Goal: Task Accomplishment & Management: Use online tool/utility

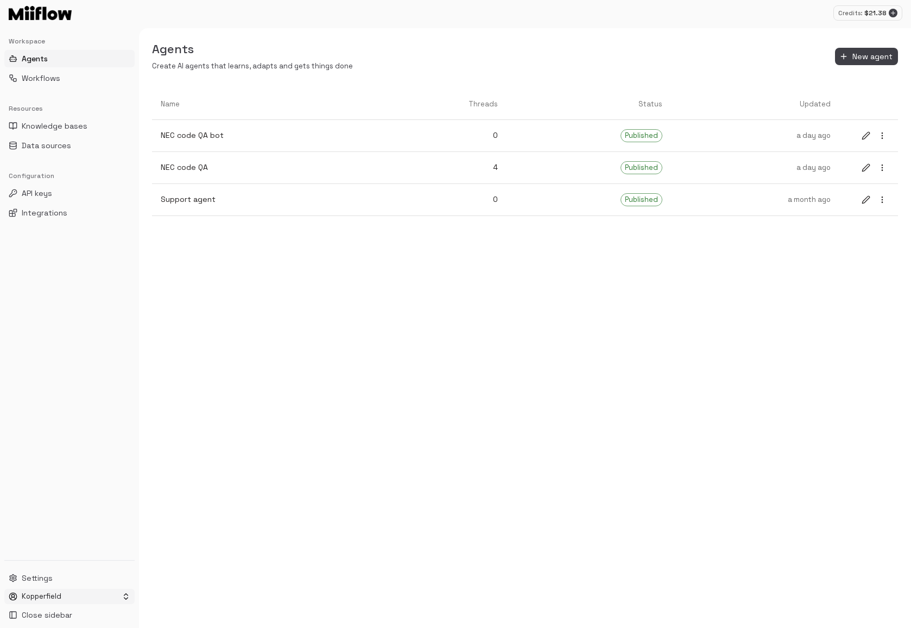
click at [59, 599] on html "Credits: $ 21.38 Workspace Agents Workflows Resources Knowledge bases Data sour…" at bounding box center [455, 314] width 911 height 628
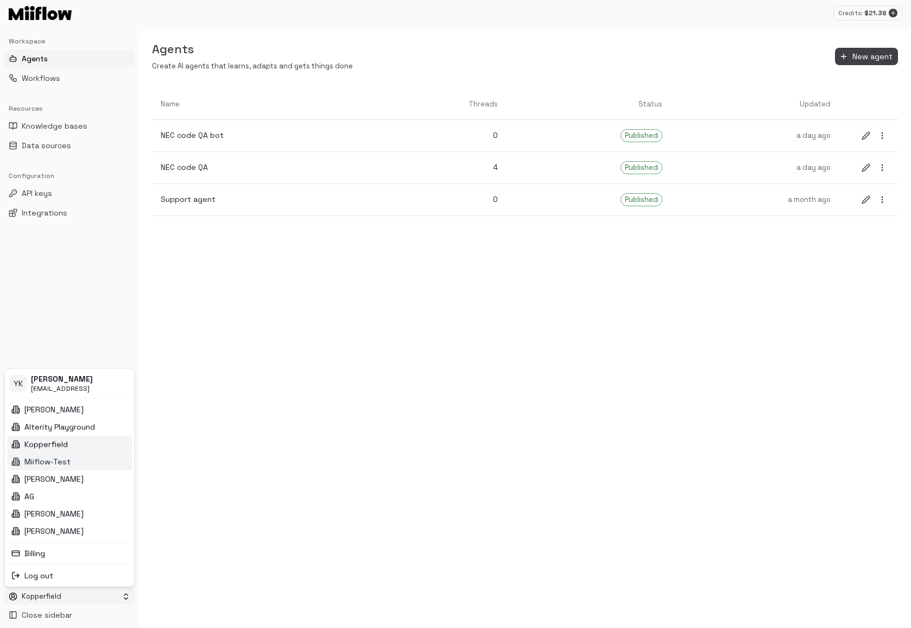
click at [88, 467] on div "Miiflow-Test" at bounding box center [69, 461] width 125 height 17
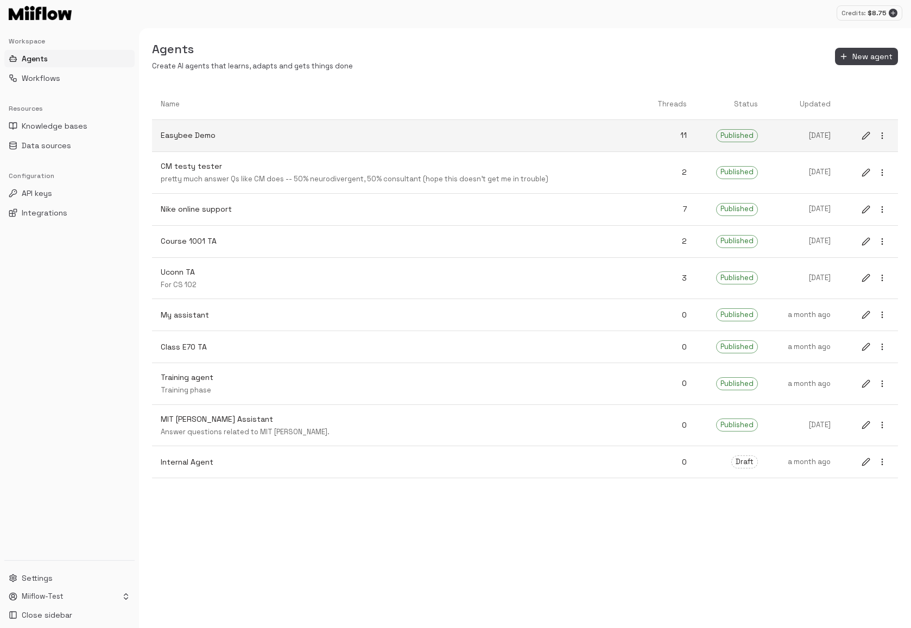
click at [611, 148] on link "Easybee Demo" at bounding box center [395, 135] width 487 height 29
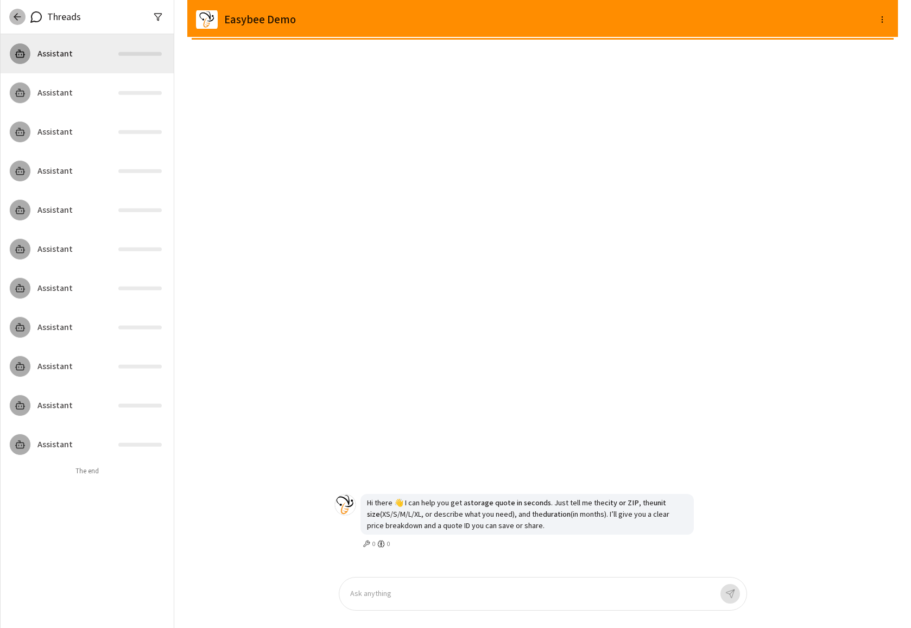
click at [12, 18] on icon "button" at bounding box center [17, 16] width 11 height 11
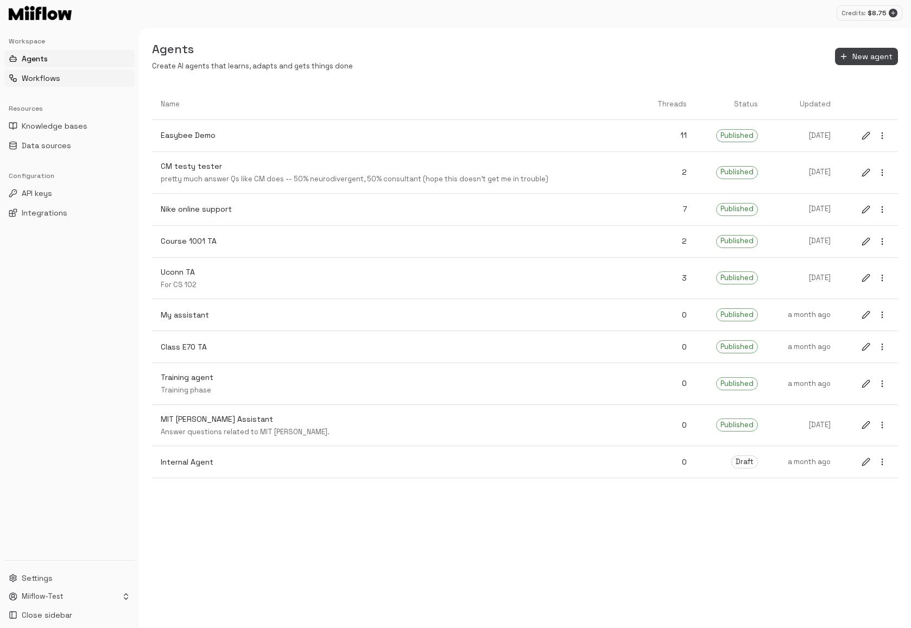
click at [61, 78] on button "Workflows" at bounding box center [69, 77] width 130 height 17
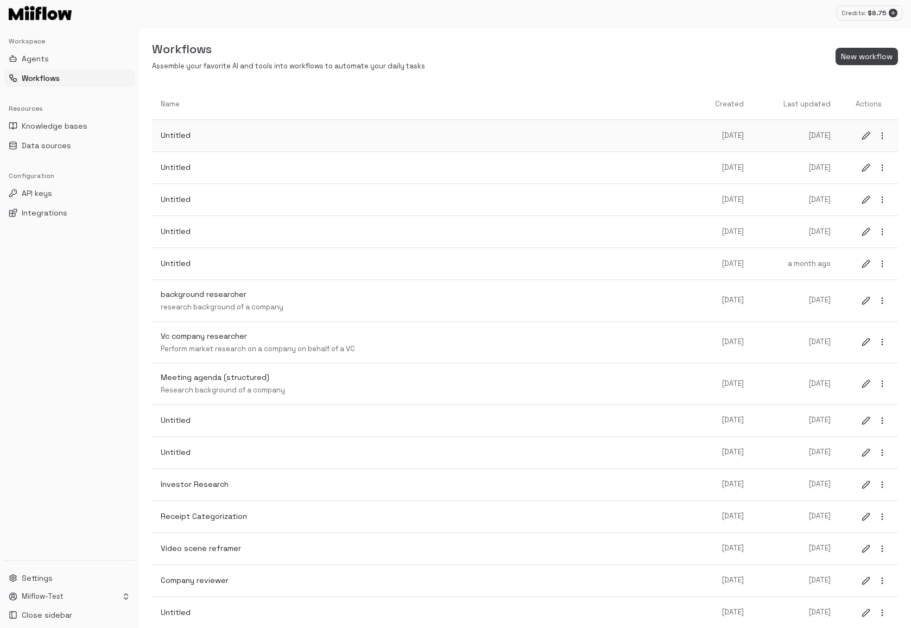
click at [327, 135] on p "Untitled" at bounding box center [425, 135] width 529 height 11
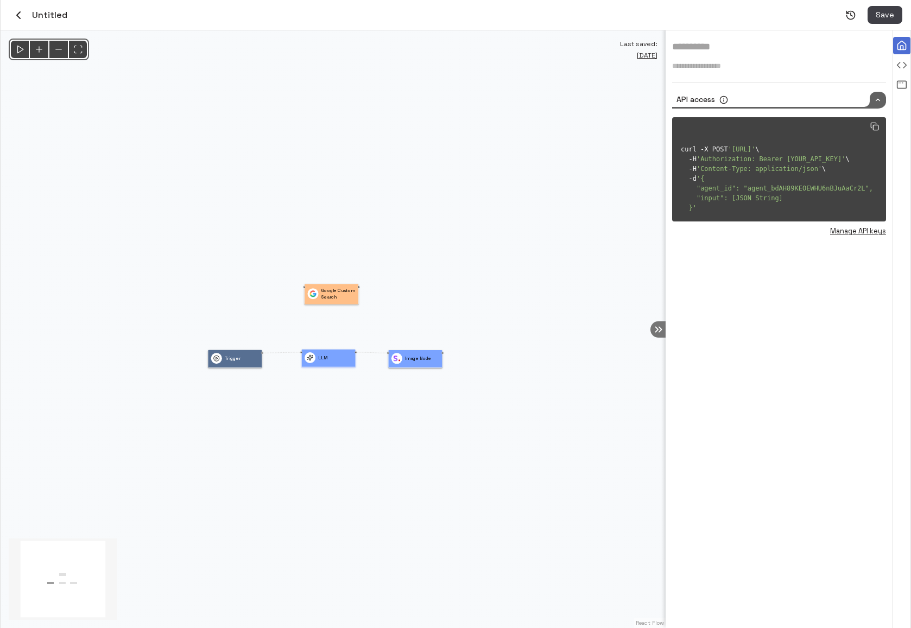
click at [328, 362] on div "LLM" at bounding box center [329, 357] width 48 height 11
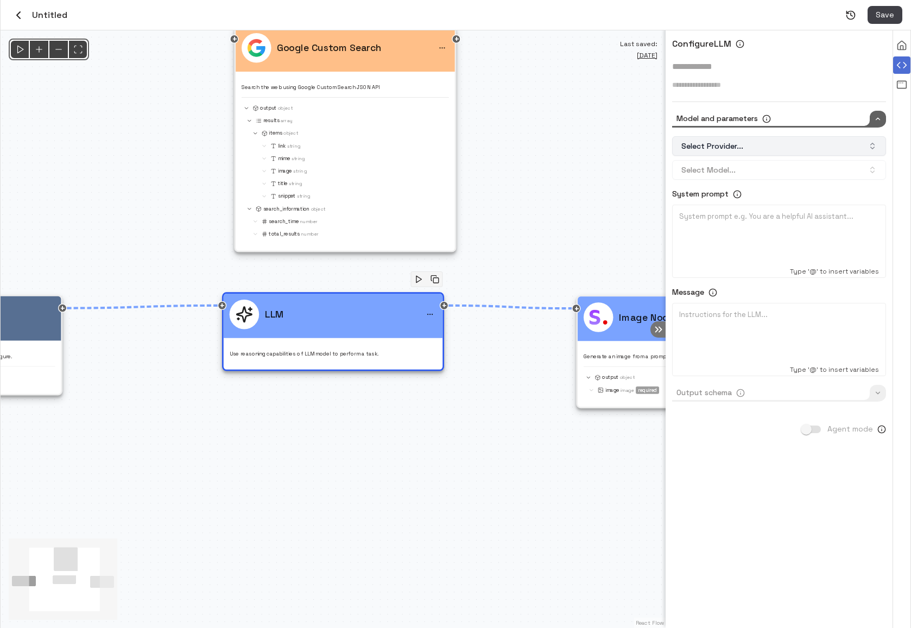
click at [777, 151] on button "Select Provider..." at bounding box center [779, 146] width 214 height 20
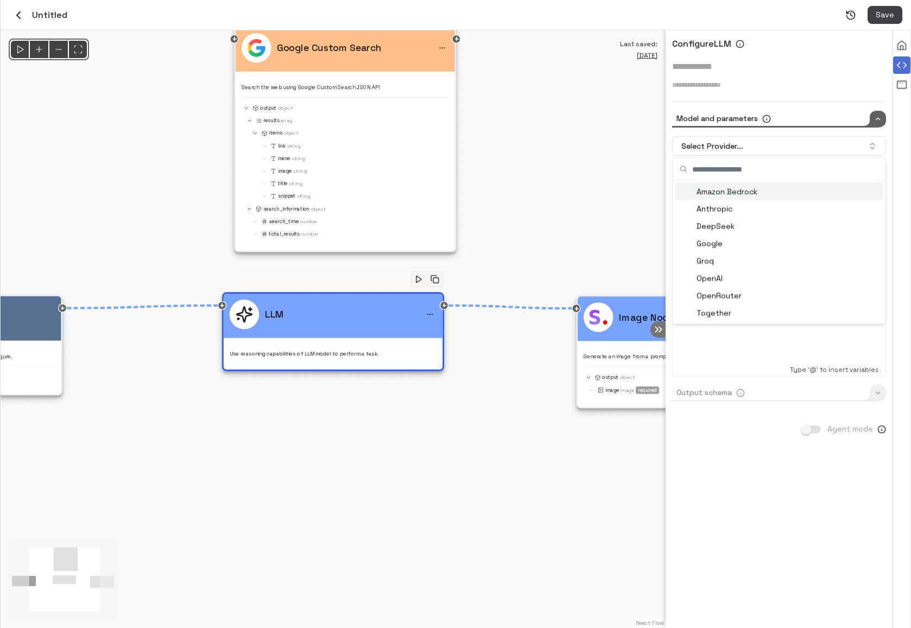
click at [749, 188] on div "Amazon Bedrock" at bounding box center [779, 191] width 208 height 17
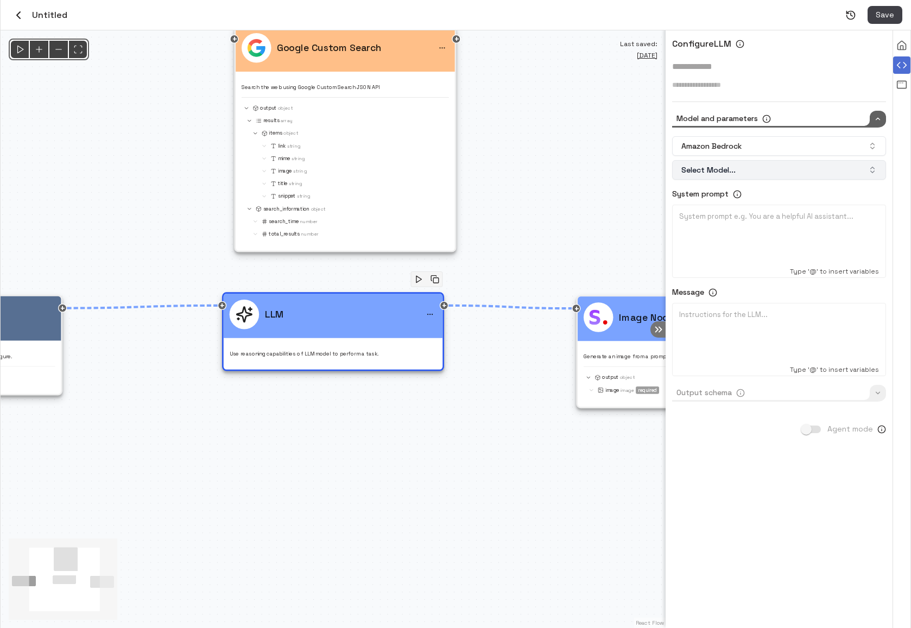
click at [749, 166] on button "Select Model..." at bounding box center [779, 170] width 214 height 20
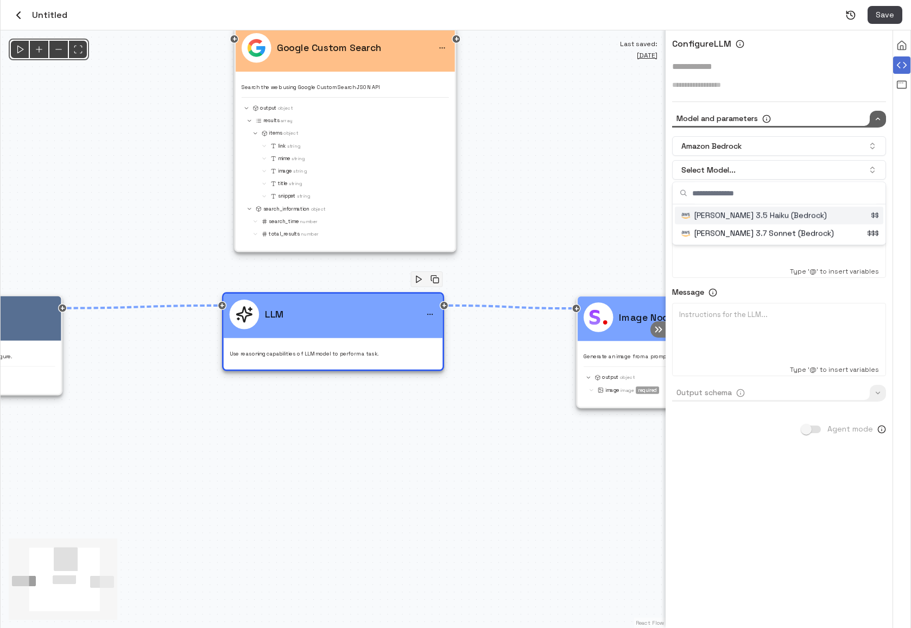
click at [752, 222] on div "Suggestions" at bounding box center [780, 216] width 206 height 18
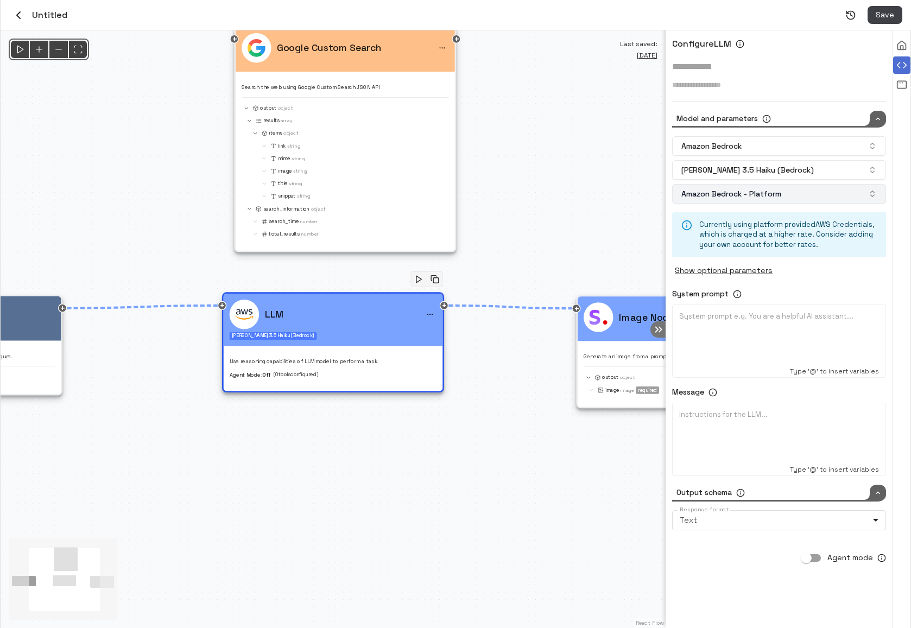
click at [820, 195] on button "Amazon Bedrock - Platform" at bounding box center [779, 194] width 214 height 20
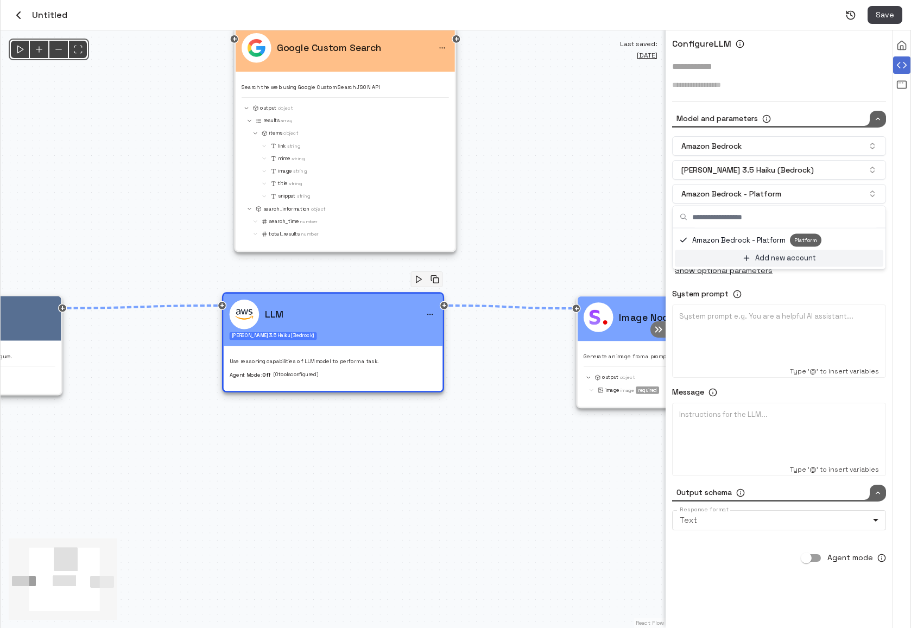
click at [774, 258] on p "Add new account" at bounding box center [785, 258] width 61 height 10
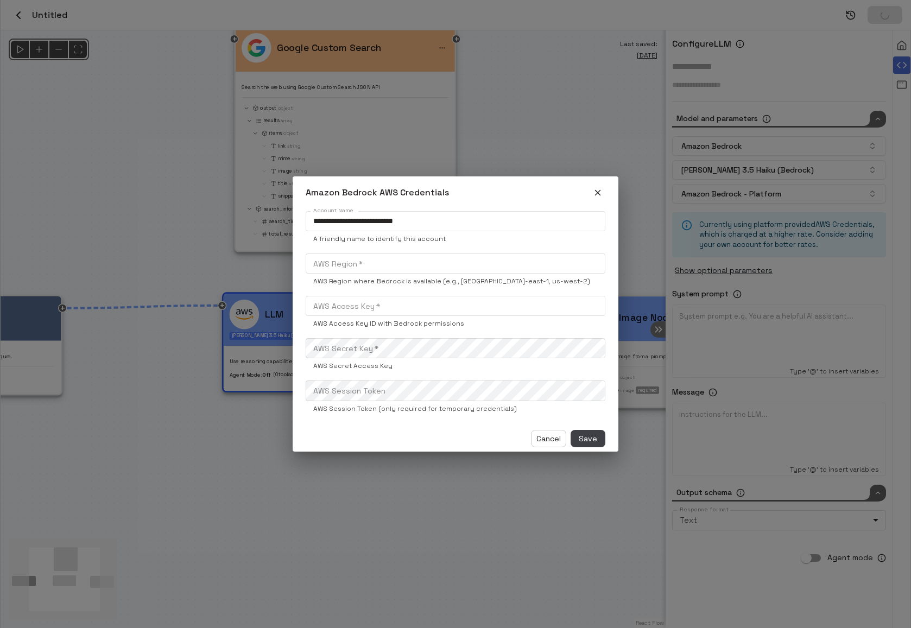
click at [359, 264] on input "AWS Region   *" at bounding box center [456, 263] width 300 height 20
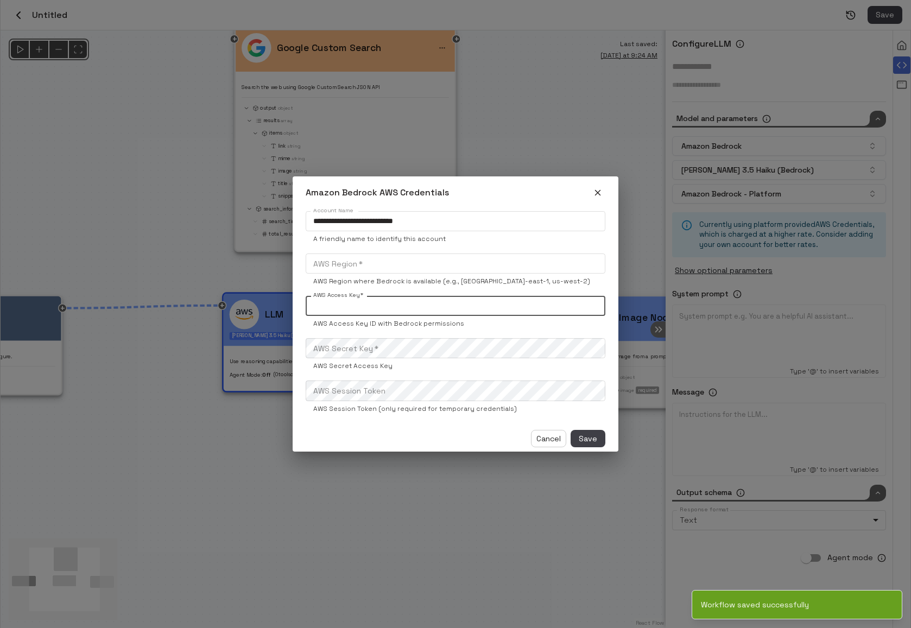
click at [374, 302] on input "AWS Access Key   *" at bounding box center [456, 306] width 300 height 20
click at [435, 440] on div "Cancel Save" at bounding box center [455, 439] width 317 height 18
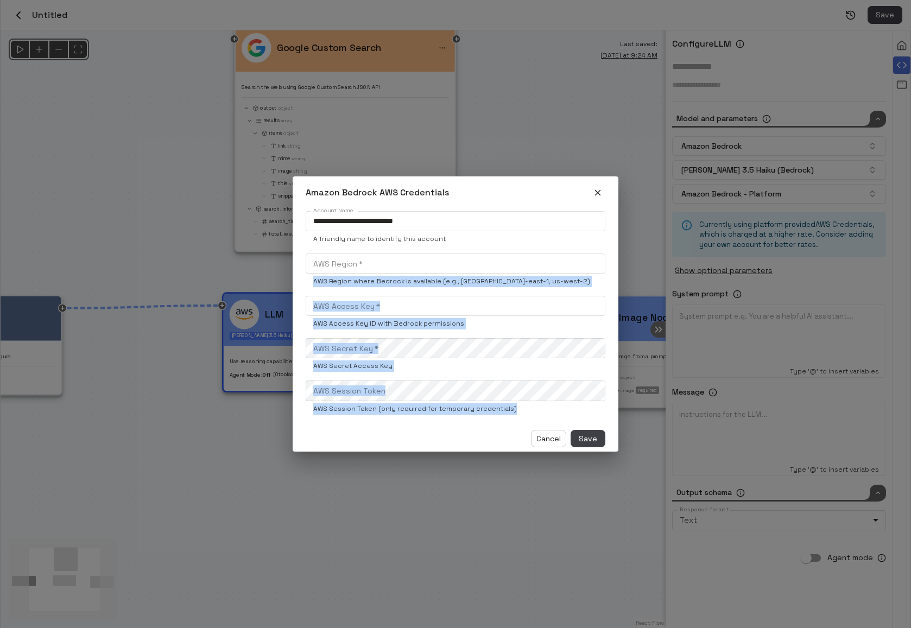
drag, startPoint x: 513, startPoint y: 420, endPoint x: 507, endPoint y: 251, distance: 169.5
click at [507, 251] on div "**********" at bounding box center [456, 317] width 326 height 217
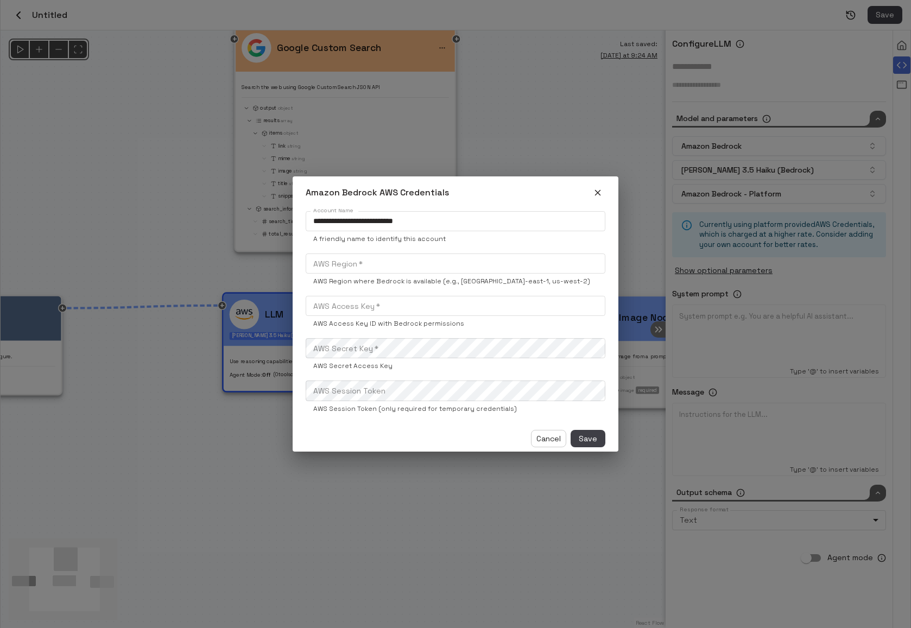
click at [451, 442] on div "Cancel Save" at bounding box center [455, 439] width 317 height 18
drag, startPoint x: 315, startPoint y: 410, endPoint x: 485, endPoint y: 408, distance: 169.9
click at [485, 408] on p "AWS Session Token (only required for temporary credentials)" at bounding box center [455, 408] width 284 height 11
click at [481, 421] on div "**********" at bounding box center [456, 317] width 326 height 217
drag, startPoint x: 515, startPoint y: 410, endPoint x: 307, endPoint y: 375, distance: 211.0
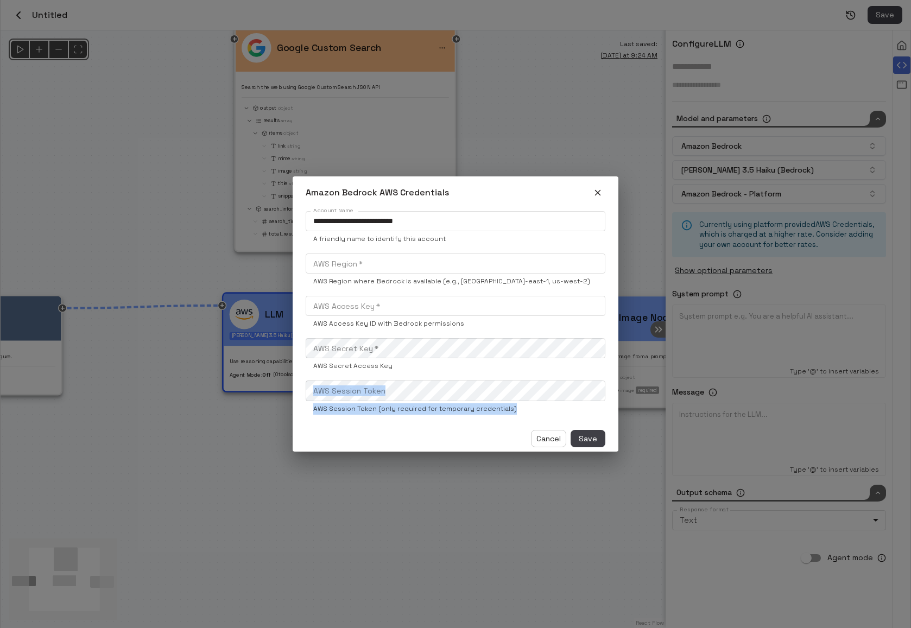
click at [307, 375] on div "AWS Region   * AWS Region   * AWS Region where Bedrock is available (e.g., [GEO…" at bounding box center [456, 331] width 300 height 165
click at [364, 435] on div "Cancel Save" at bounding box center [455, 439] width 317 height 18
drag, startPoint x: 333, startPoint y: 408, endPoint x: 493, endPoint y: 409, distance: 160.7
click at [493, 409] on div "AWS Session Token AWS Session Token AWS Session Token (only required for tempor…" at bounding box center [456, 397] width 300 height 34
click at [540, 439] on button "Cancel" at bounding box center [548, 439] width 35 height 18
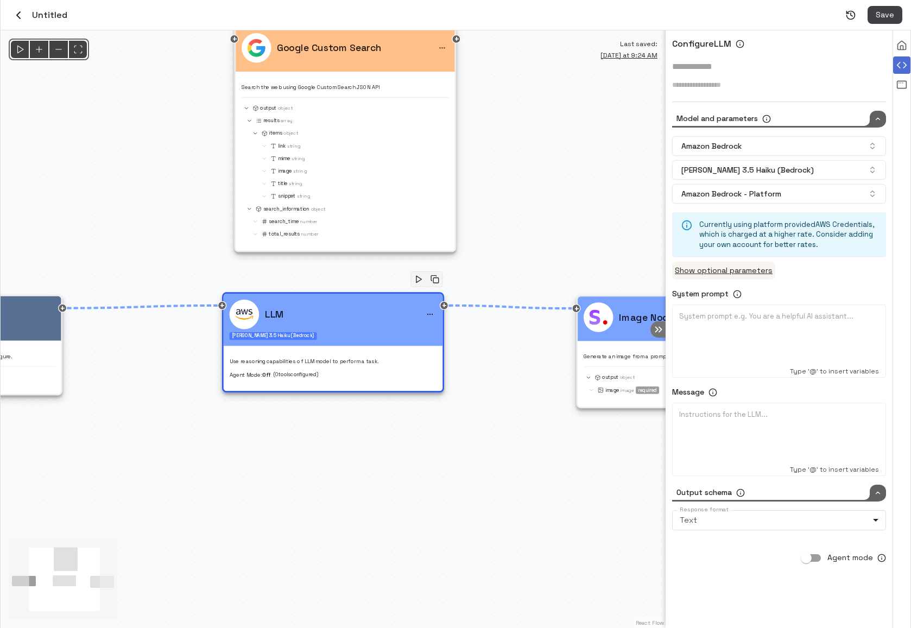
click at [745, 269] on button "Show optional parameters" at bounding box center [723, 271] width 103 height 18
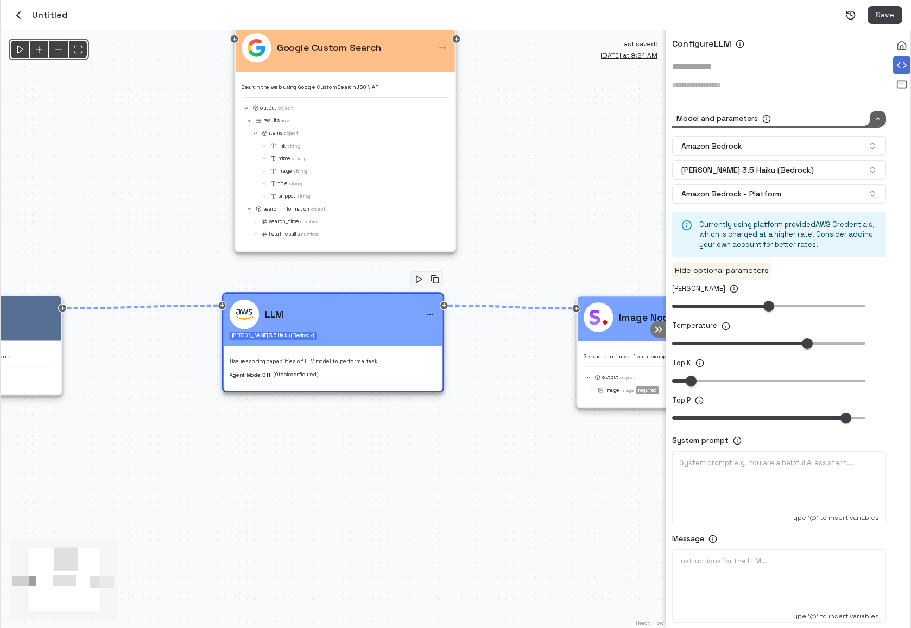
click at [738, 275] on button "Hide optional parameters" at bounding box center [721, 271] width 99 height 18
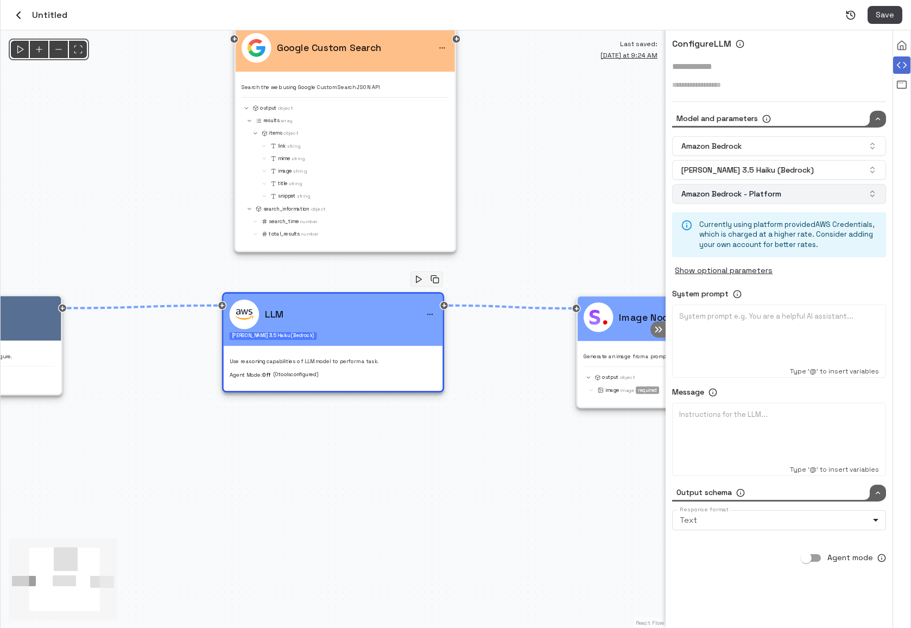
click at [800, 201] on button "Amazon Bedrock - Platform" at bounding box center [779, 194] width 214 height 20
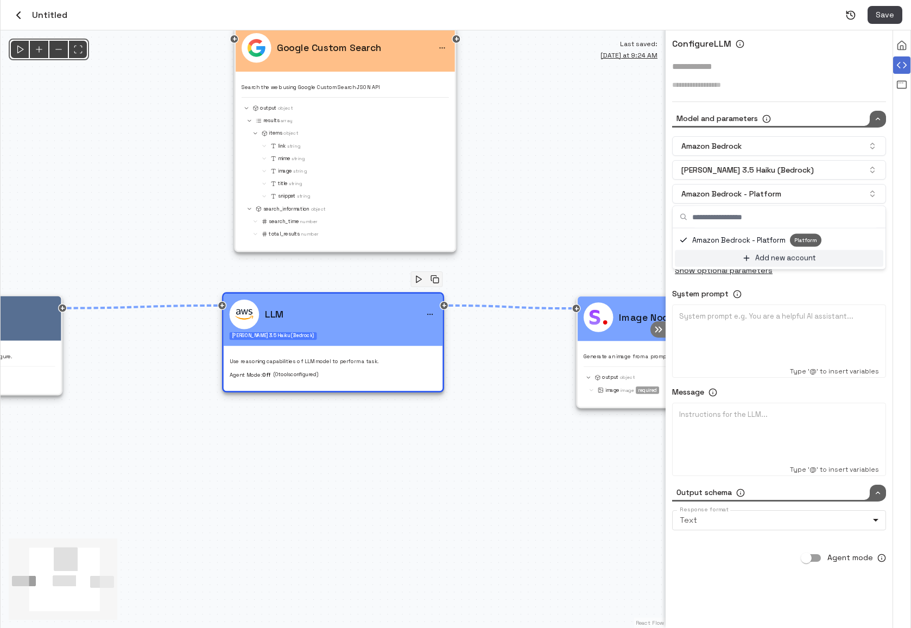
click at [746, 262] on div "Add new account" at bounding box center [779, 258] width 200 height 10
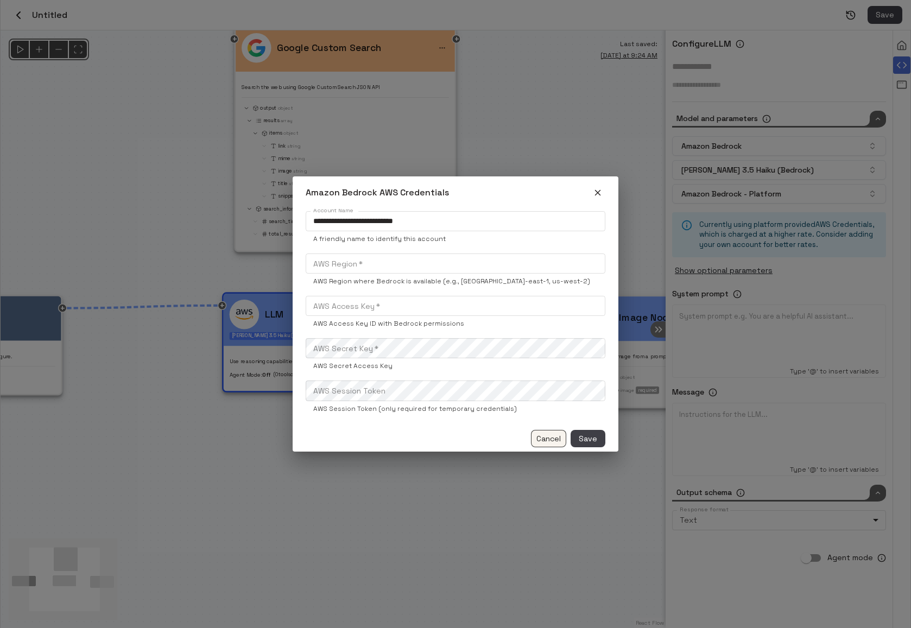
click at [550, 433] on button "Cancel" at bounding box center [548, 439] width 35 height 18
